Goal: Task Accomplishment & Management: Complete application form

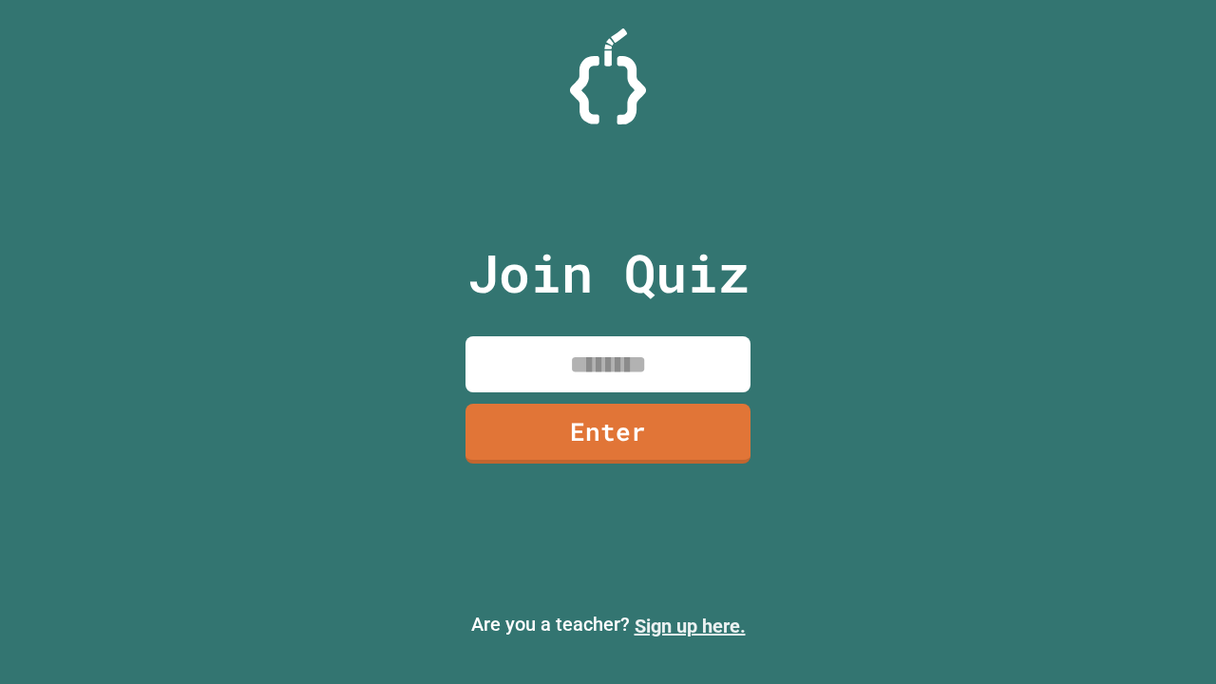
click at [690, 626] on link "Sign up here." at bounding box center [689, 626] width 111 height 23
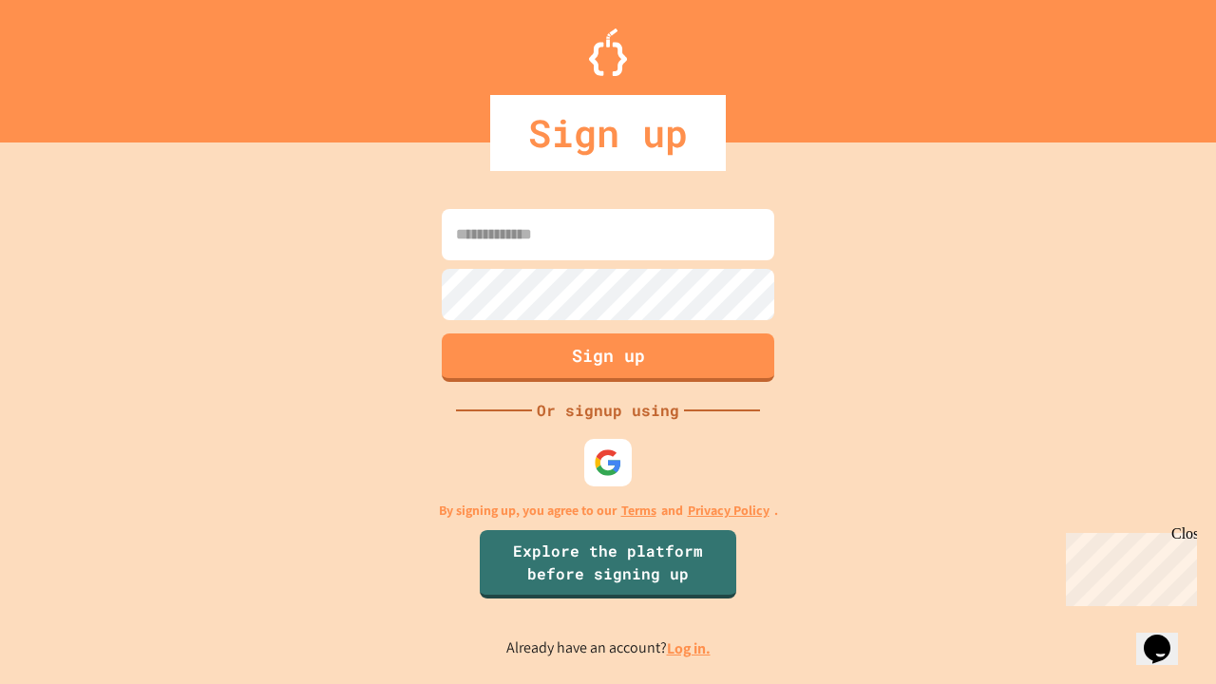
click at [690, 648] on link "Log in." at bounding box center [689, 648] width 44 height 20
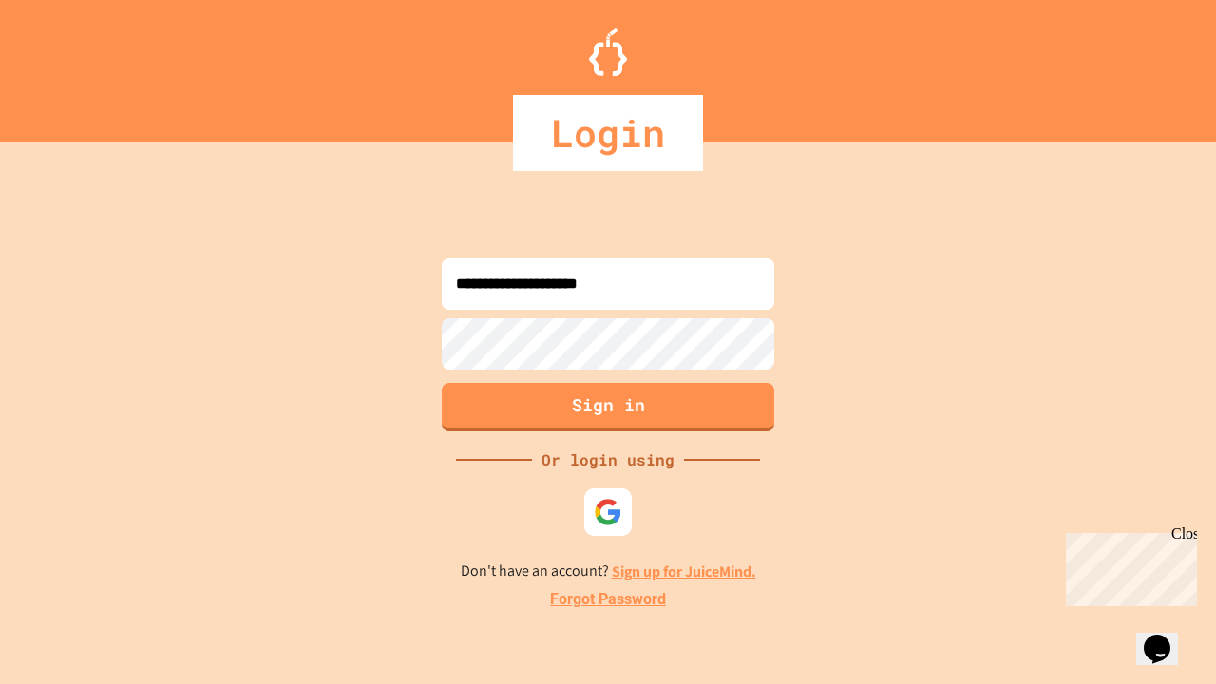
type input "**********"
